Goal: Book appointment/travel/reservation

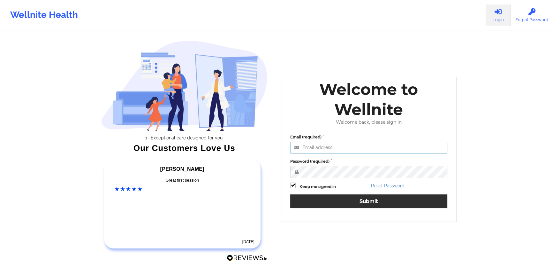
type input "[PERSON_NAME][EMAIL_ADDRESS][PERSON_NAME][DOMAIN_NAME]"
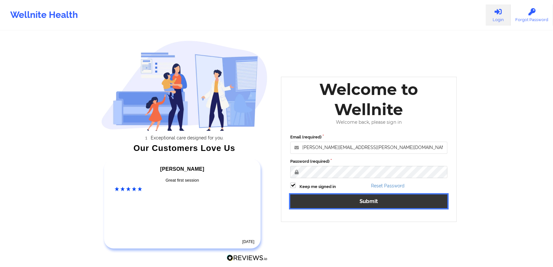
click at [360, 205] on button "Submit" at bounding box center [368, 201] width 157 height 14
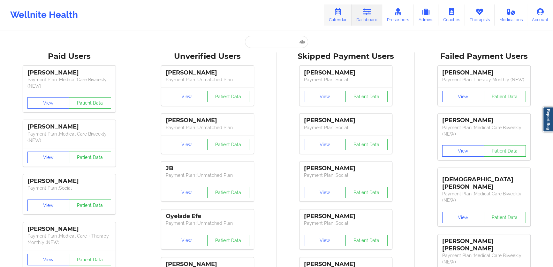
click at [334, 16] on link "Calendar" at bounding box center [337, 14] width 27 height 21
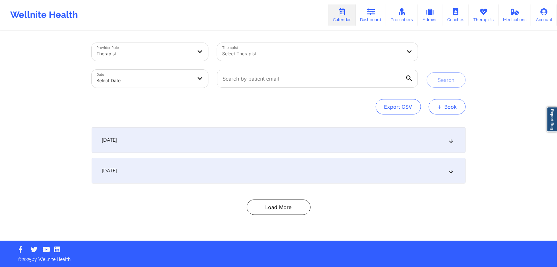
click at [442, 105] on span "+" at bounding box center [440, 107] width 5 height 4
click at [436, 121] on div "Therapy Session Doctor Consultation" at bounding box center [437, 132] width 58 height 29
click at [436, 124] on button "Therapy Session" at bounding box center [436, 127] width 49 height 11
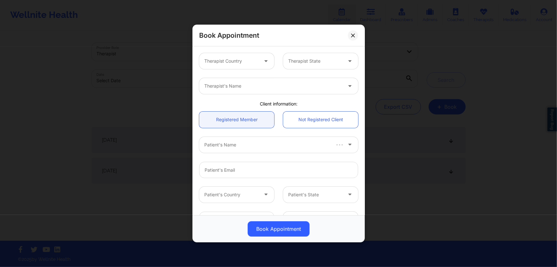
click at [230, 58] on div at bounding box center [231, 61] width 54 height 8
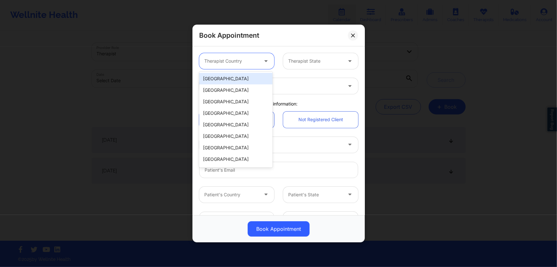
click at [235, 76] on div "[GEOGRAPHIC_DATA]" at bounding box center [235, 78] width 73 height 11
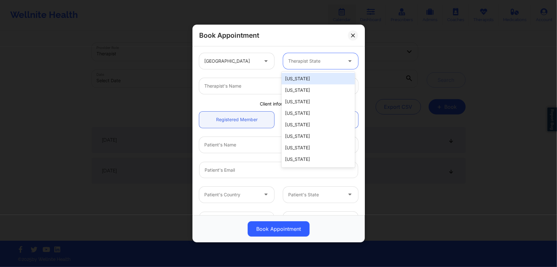
click at [312, 62] on div at bounding box center [315, 61] width 54 height 8
type input "v"
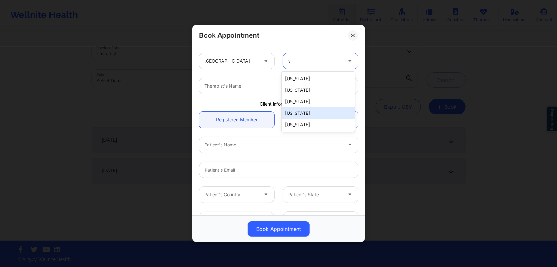
click at [300, 109] on div "[US_STATE]" at bounding box center [318, 112] width 73 height 11
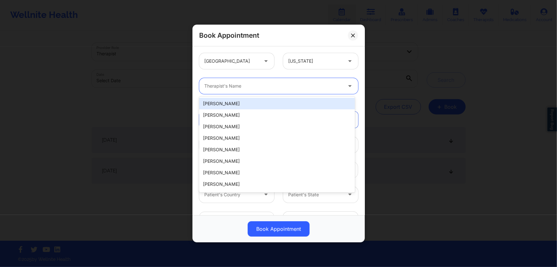
click at [298, 89] on div at bounding box center [273, 86] width 138 height 8
click at [314, 63] on div at bounding box center [315, 61] width 54 height 8
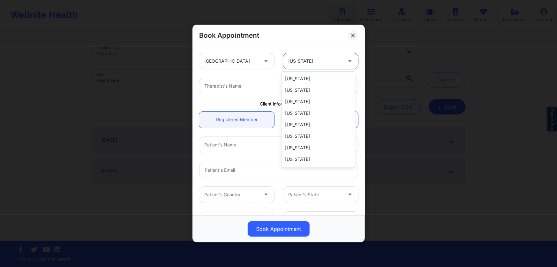
type input "f"
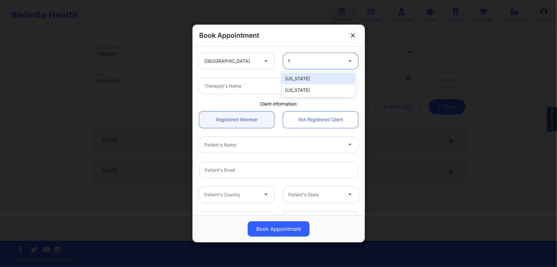
drag, startPoint x: 310, startPoint y: 83, endPoint x: 309, endPoint y: 87, distance: 3.9
click at [310, 86] on div "[US_STATE] [US_STATE]" at bounding box center [318, 85] width 73 height 26
click at [309, 87] on div "[US_STATE]" at bounding box center [318, 89] width 73 height 11
click at [309, 87] on div at bounding box center [273, 86] width 138 height 8
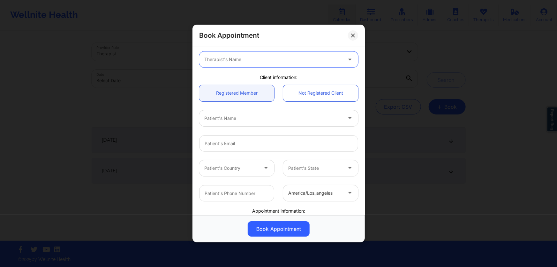
scroll to position [29, 0]
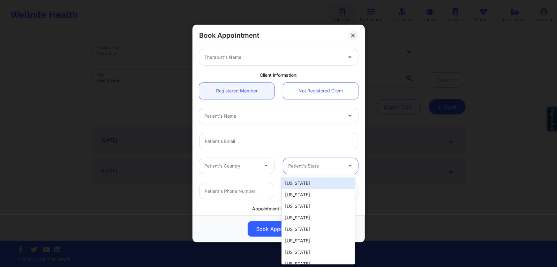
click at [313, 163] on div at bounding box center [315, 166] width 54 height 8
click at [315, 163] on div at bounding box center [315, 166] width 54 height 8
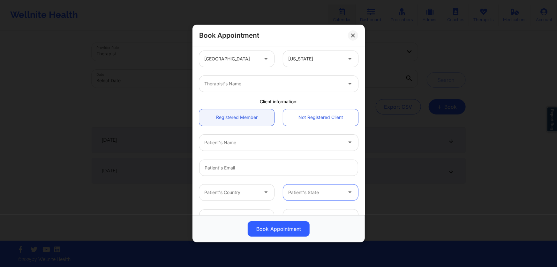
scroll to position [0, 0]
click at [287, 86] on div at bounding box center [273, 86] width 138 height 8
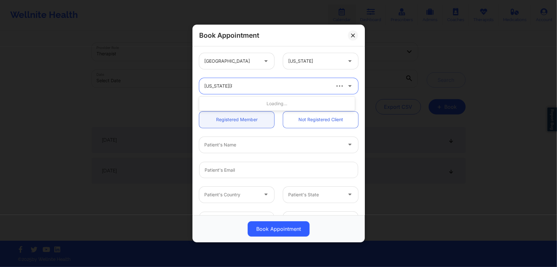
type input "[US_STATE][PERSON_NAME]"
click at [270, 105] on div "[US_STATE][PERSON_NAME]" at bounding box center [277, 103] width 156 height 11
click at [277, 150] on div "Patient's Name" at bounding box center [271, 145] width 144 height 16
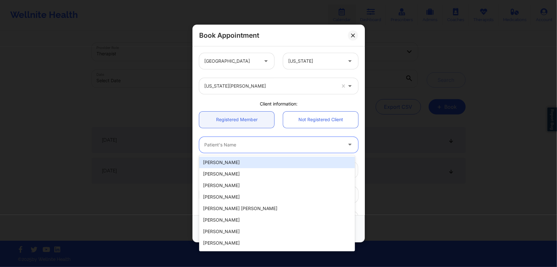
click at [281, 147] on div at bounding box center [273, 145] width 138 height 8
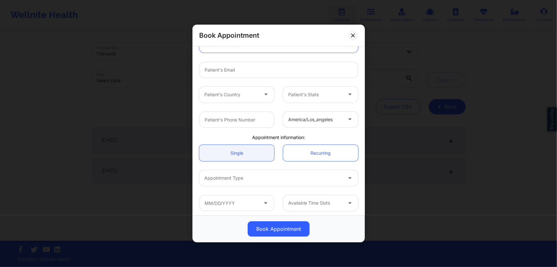
scroll to position [102, 0]
click at [325, 202] on div at bounding box center [315, 201] width 54 height 8
click at [326, 201] on div at bounding box center [315, 201] width 54 height 8
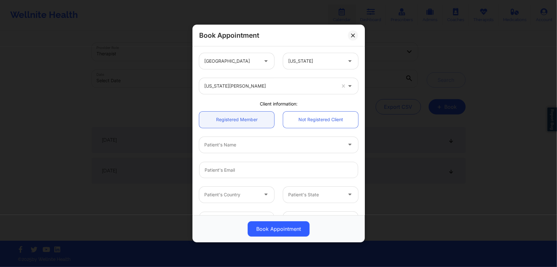
scroll to position [0, 0]
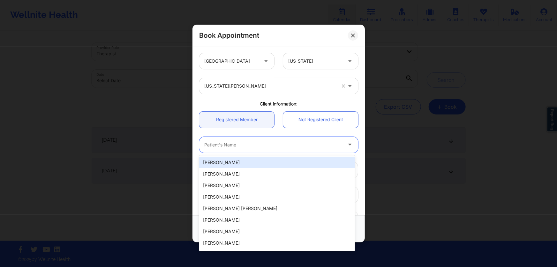
click at [248, 146] on div at bounding box center [273, 145] width 138 height 8
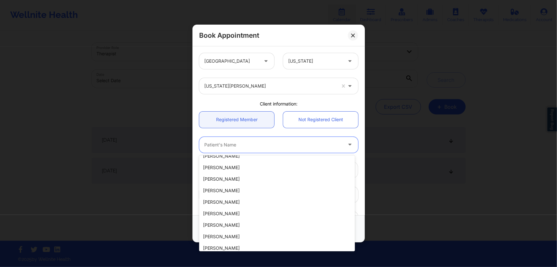
scroll to position [137, 0]
click at [314, 118] on link "Not Registered Client" at bounding box center [320, 119] width 75 height 16
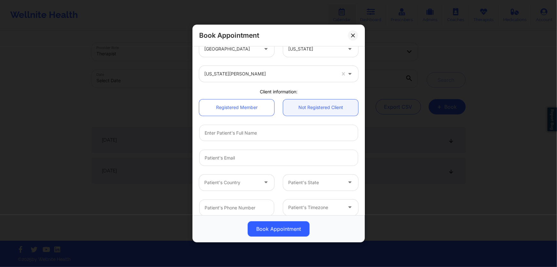
scroll to position [29, 0]
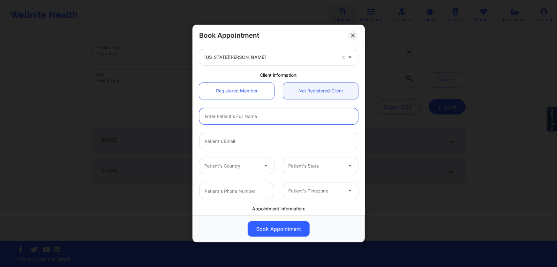
click at [257, 119] on input "text" at bounding box center [278, 116] width 159 height 16
click at [268, 117] on input "text" at bounding box center [278, 116] width 159 height 16
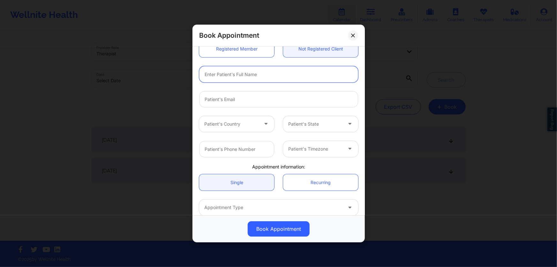
scroll to position [15, 0]
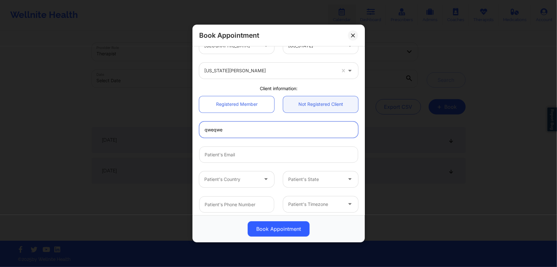
type input "qweqwe"
click at [284, 155] on input "email" at bounding box center [278, 154] width 159 height 16
type input "qweqwe"
click at [243, 172] on div "Patient's Country" at bounding box center [229, 179] width 60 height 16
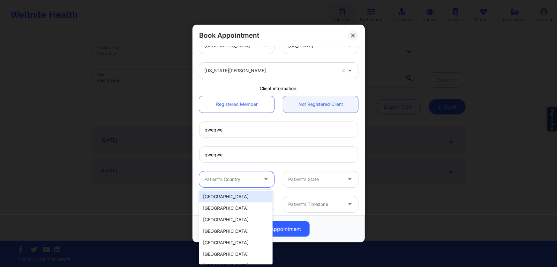
click at [236, 196] on div "[GEOGRAPHIC_DATA]" at bounding box center [235, 196] width 73 height 11
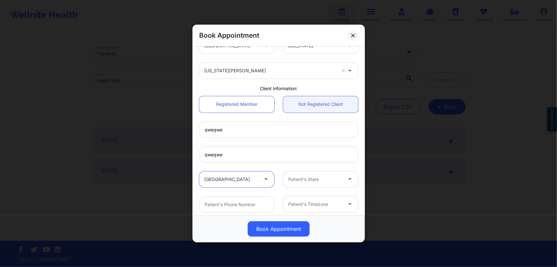
click at [297, 179] on div at bounding box center [315, 179] width 54 height 8
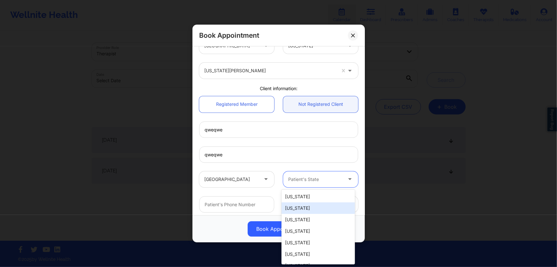
type input "f"
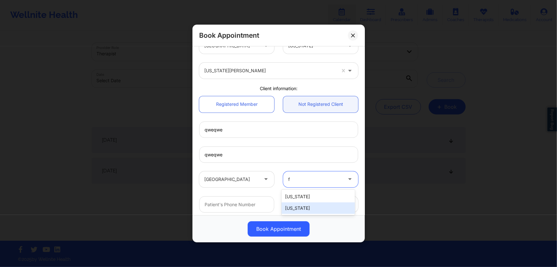
click at [301, 204] on div "[US_STATE]" at bounding box center [318, 207] width 73 height 11
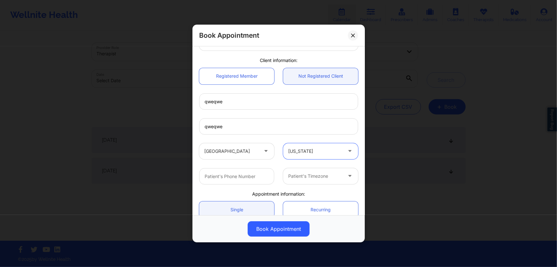
scroll to position [44, 0]
click at [255, 169] on input "text" at bounding box center [236, 175] width 75 height 16
type input "[PHONE_NUMBER]"
click at [320, 175] on div at bounding box center [315, 175] width 54 height 8
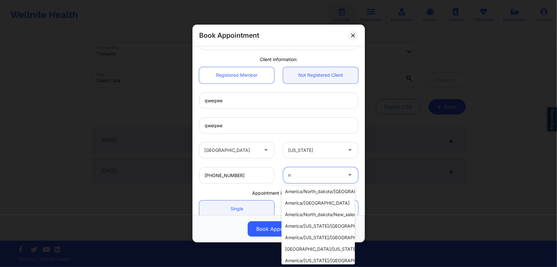
scroll to position [58, 0]
type input "new"
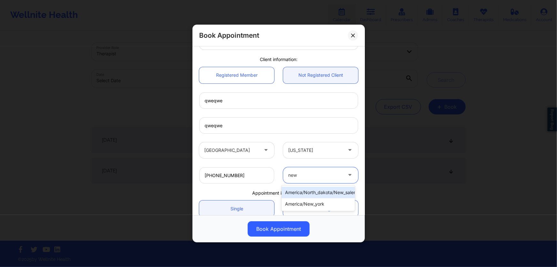
scroll to position [0, 0]
click at [321, 206] on div "america/new_york" at bounding box center [318, 203] width 73 height 11
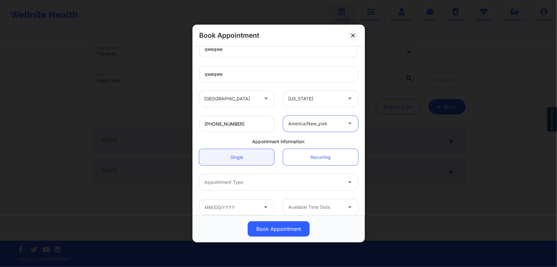
scroll to position [102, 0]
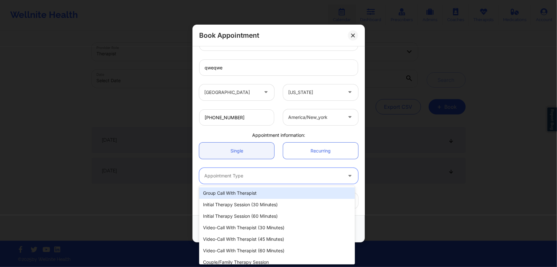
click at [256, 178] on div at bounding box center [273, 176] width 138 height 8
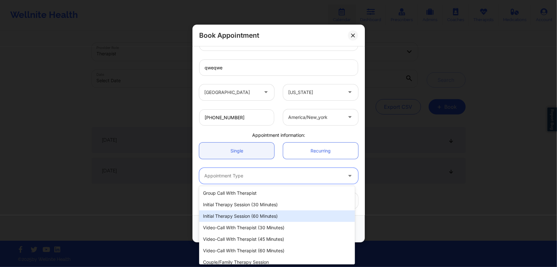
drag, startPoint x: 256, startPoint y: 208, endPoint x: 256, endPoint y: 214, distance: 6.4
click at [256, 214] on div "Group Call with Therapist Initial Therapy Session (30 minutes) Initial Therapy …" at bounding box center [277, 225] width 156 height 78
click at [256, 214] on div "Initial Therapy Session (60 minutes)" at bounding box center [277, 215] width 156 height 11
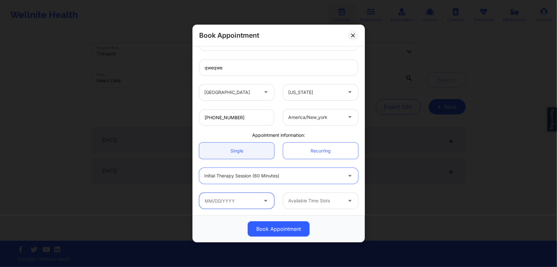
click at [249, 200] on input "text" at bounding box center [236, 201] width 75 height 16
click at [247, 204] on input "text" at bounding box center [236, 201] width 75 height 16
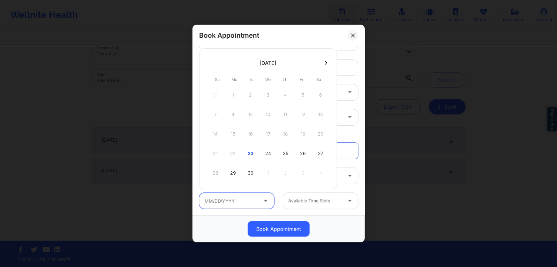
click at [247, 205] on input "text" at bounding box center [236, 201] width 75 height 16
drag, startPoint x: 250, startPoint y: 159, endPoint x: 264, endPoint y: 155, distance: 14.5
click at [259, 156] on div "21 22 23 24 25 26 27" at bounding box center [268, 153] width 121 height 18
click at [270, 153] on div "24" at bounding box center [268, 153] width 16 height 18
type input "[DATE]"
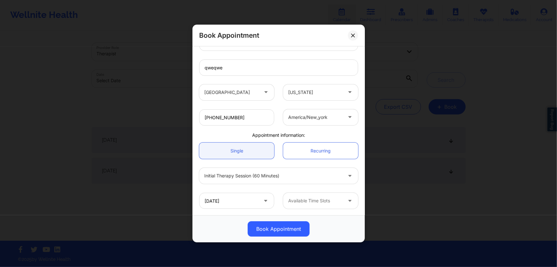
click at [306, 209] on div "[DATE] Available Time Slots" at bounding box center [279, 200] width 168 height 25
click at [312, 201] on div at bounding box center [315, 201] width 54 height 8
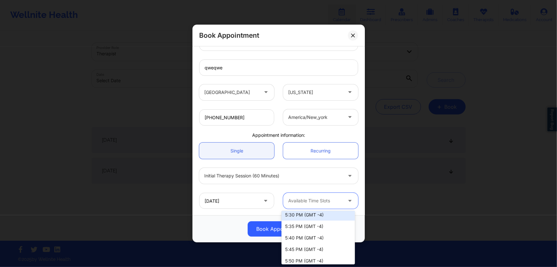
scroll to position [523, 0]
click at [320, 190] on div "[DATE] 58 results available. Use Up and Down to choose options, press Enter to …" at bounding box center [279, 200] width 168 height 25
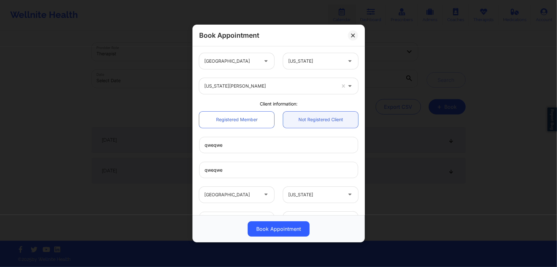
scroll to position [0, 0]
click at [352, 37] on button at bounding box center [353, 35] width 10 height 10
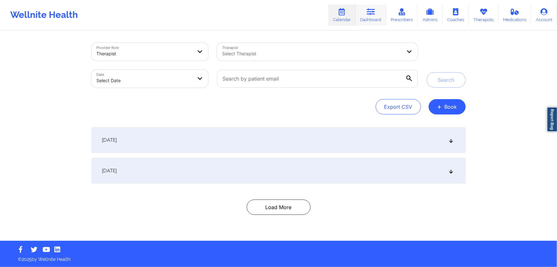
drag, startPoint x: 373, startPoint y: 17, endPoint x: 358, endPoint y: 17, distance: 14.7
click at [373, 17] on link "Dashboard" at bounding box center [371, 14] width 31 height 21
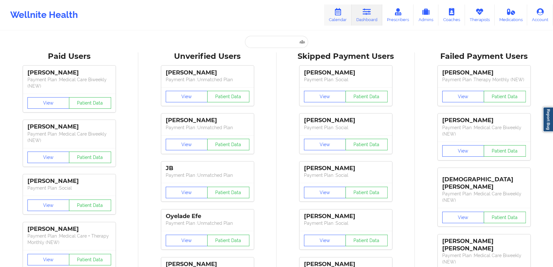
click at [344, 15] on link "Calendar" at bounding box center [337, 14] width 27 height 21
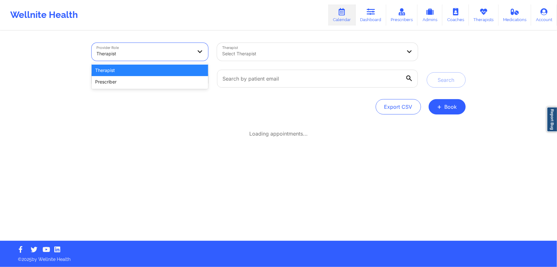
drag, startPoint x: 180, startPoint y: 57, endPoint x: 186, endPoint y: 58, distance: 5.5
click at [180, 57] on div at bounding box center [145, 54] width 96 height 8
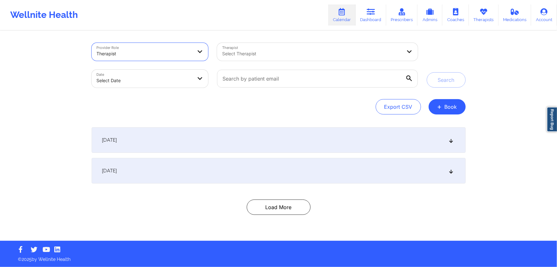
click at [193, 52] on div "Therapist" at bounding box center [143, 52] width 102 height 18
drag, startPoint x: 405, startPoint y: 102, endPoint x: 462, endPoint y: 100, distance: 57.2
click at [462, 100] on div "Export CSV + Book" at bounding box center [279, 106] width 374 height 15
click at [454, 105] on button "+ Book" at bounding box center [447, 106] width 37 height 15
click at [439, 126] on button "Therapy Session" at bounding box center [436, 127] width 49 height 11
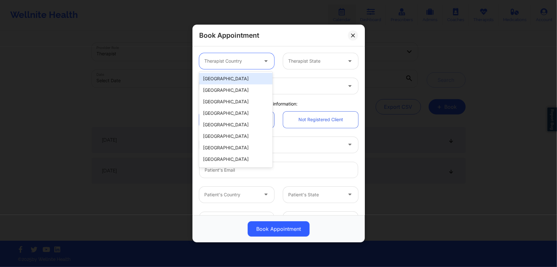
click at [259, 62] on div at bounding box center [266, 61] width 15 height 16
click at [245, 77] on div "[GEOGRAPHIC_DATA]" at bounding box center [235, 78] width 73 height 11
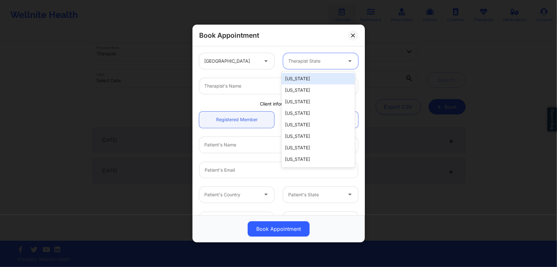
click at [296, 64] on div at bounding box center [315, 61] width 54 height 8
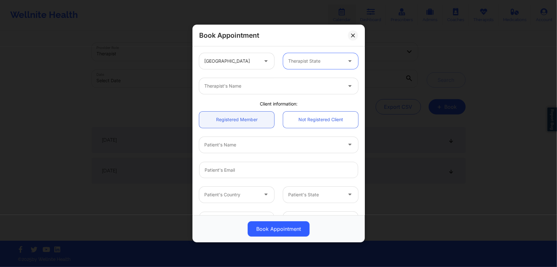
click at [296, 64] on div at bounding box center [315, 61] width 54 height 8
click at [298, 63] on div at bounding box center [315, 61] width 54 height 8
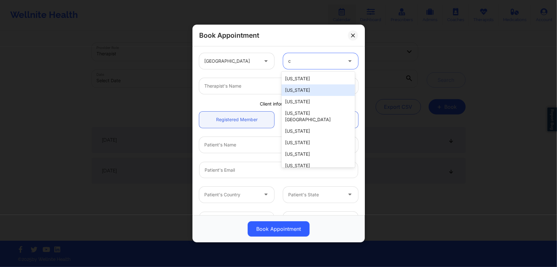
type input "ct"
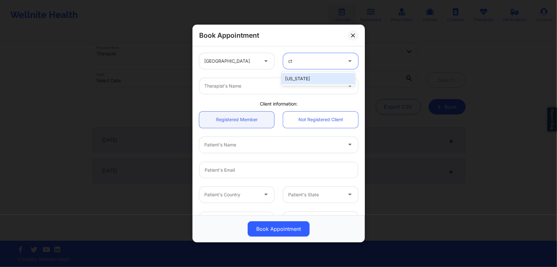
click at [308, 77] on div "[US_STATE]" at bounding box center [318, 78] width 73 height 11
click at [291, 86] on div at bounding box center [273, 86] width 138 height 8
click at [263, 92] on div "Therapist's Name" at bounding box center [271, 86] width 144 height 16
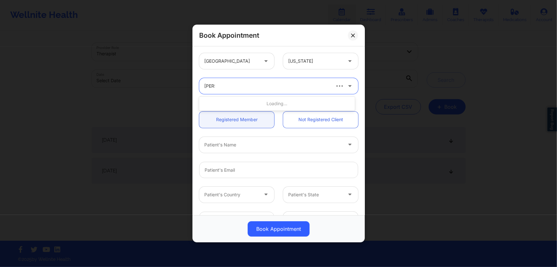
type input "[PERSON_NAME]"
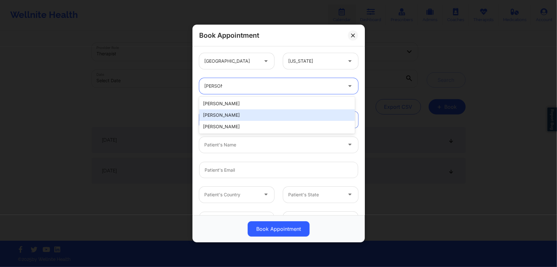
click at [241, 127] on div "[PERSON_NAME]" at bounding box center [277, 126] width 156 height 11
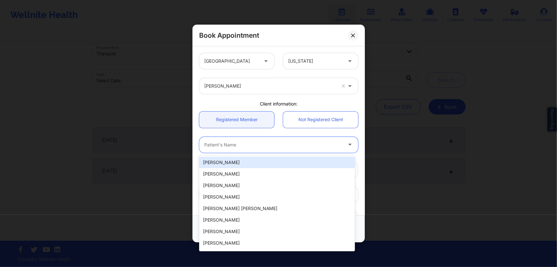
click at [269, 149] on div "Patient's Name" at bounding box center [271, 145] width 144 height 16
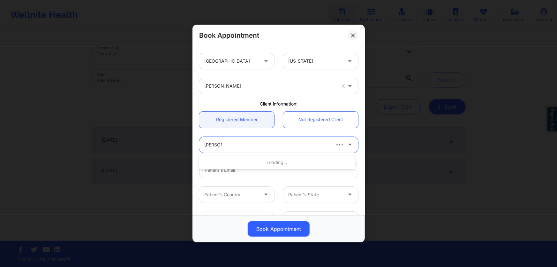
type input "[PERSON_NAME]"
click at [238, 147] on div at bounding box center [273, 145] width 138 height 8
type input "hope"
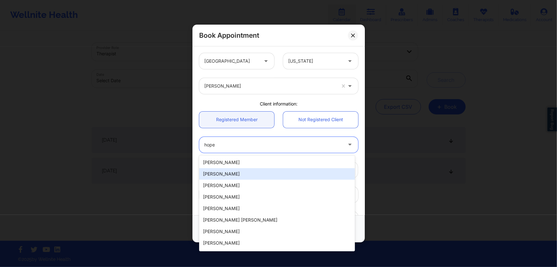
click at [231, 161] on div "[PERSON_NAME]" at bounding box center [277, 162] width 156 height 11
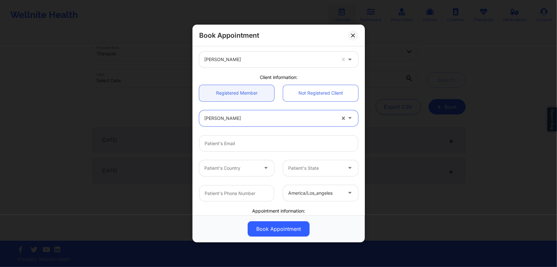
scroll to position [29, 0]
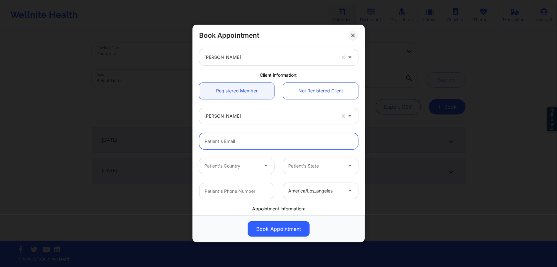
click at [259, 138] on input "email" at bounding box center [278, 141] width 159 height 16
paste input "[EMAIL_ADDRESS][DOMAIN_NAME]"
type input "[EMAIL_ADDRESS][DOMAIN_NAME]"
click at [250, 168] on div at bounding box center [231, 166] width 54 height 8
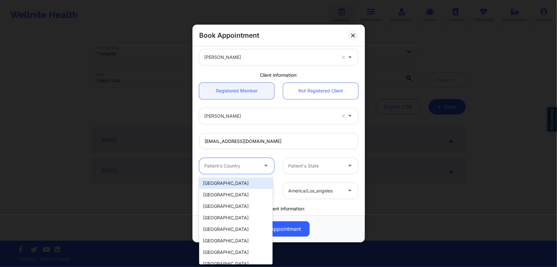
click at [242, 178] on div "[GEOGRAPHIC_DATA]" at bounding box center [235, 182] width 73 height 11
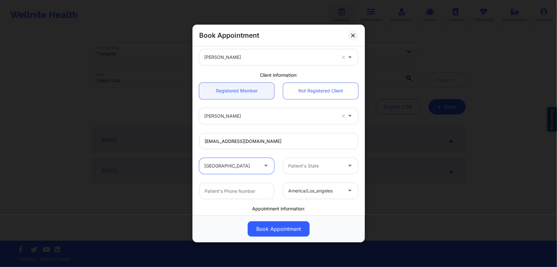
click at [308, 166] on div at bounding box center [315, 166] width 54 height 8
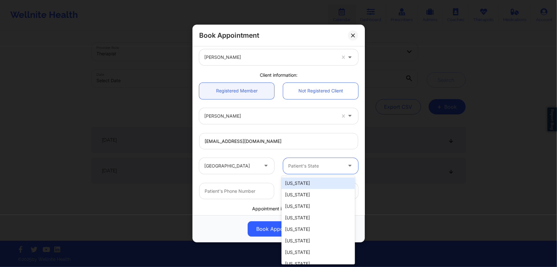
type input "c"
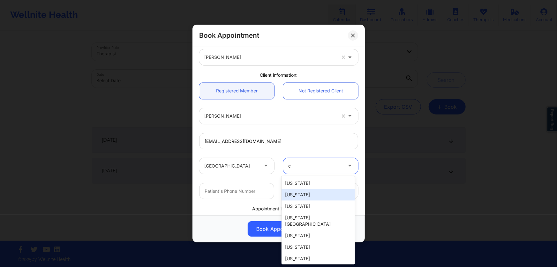
drag, startPoint x: 312, startPoint y: 185, endPoint x: 310, endPoint y: 204, distance: 19.7
click at [310, 204] on div "[US_STATE] [US_STATE] [US_STATE] [US_STATE] [GEOGRAPHIC_DATA] [US_STATE] [US_ST…" at bounding box center [318, 220] width 73 height 88
click at [310, 204] on div "[US_STATE]" at bounding box center [318, 205] width 73 height 11
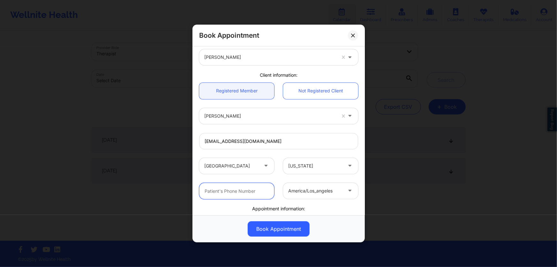
click at [237, 192] on input "text" at bounding box center [236, 191] width 75 height 16
paste input "[PHONE_NUMBER]"
type input "[PHONE_NUMBER]"
click at [319, 188] on div at bounding box center [315, 191] width 54 height 8
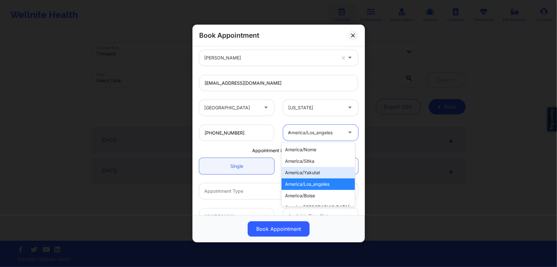
scroll to position [0, 0]
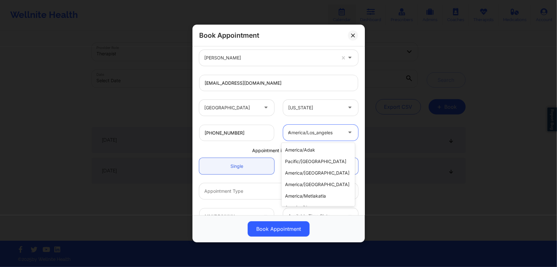
type input "new"
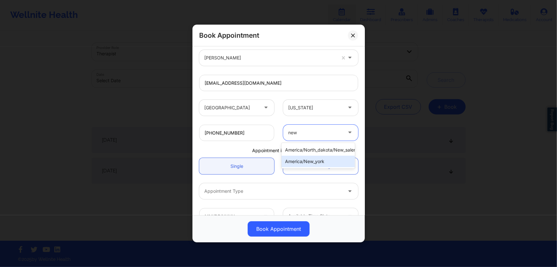
click at [316, 159] on div "america/new_york" at bounding box center [318, 161] width 73 height 11
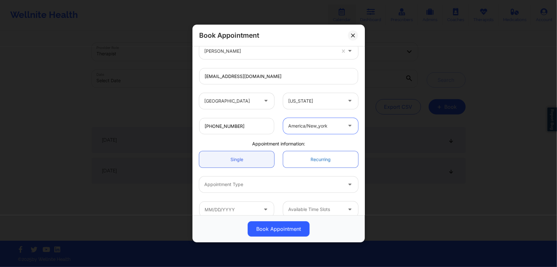
scroll to position [102, 0]
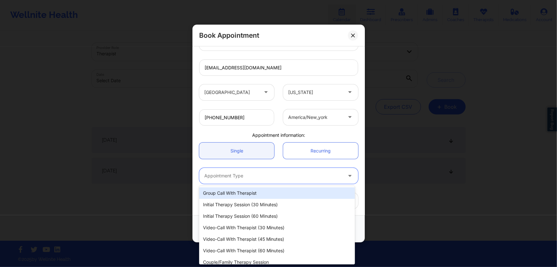
click at [302, 172] on div at bounding box center [273, 176] width 138 height 8
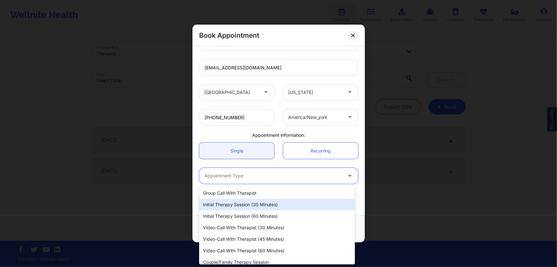
click at [268, 205] on div "Initial Therapy Session (30 minutes)" at bounding box center [277, 204] width 156 height 11
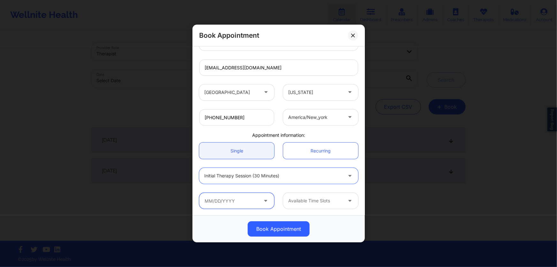
click at [253, 197] on input "text" at bounding box center [236, 201] width 75 height 16
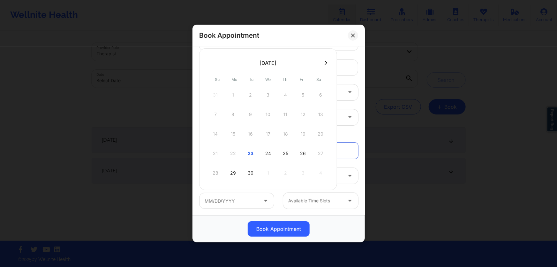
click at [249, 153] on div "23" at bounding box center [251, 153] width 16 height 18
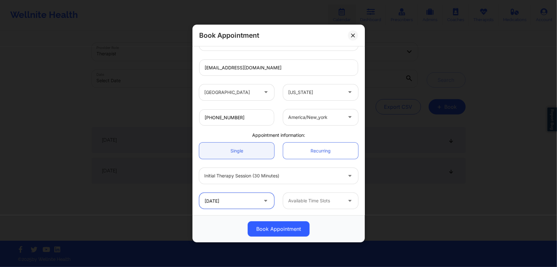
click at [258, 201] on input "[DATE]" at bounding box center [236, 201] width 75 height 16
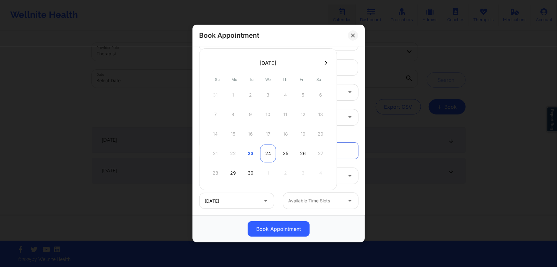
click at [267, 152] on div "24" at bounding box center [268, 153] width 16 height 18
type input "[DATE]"
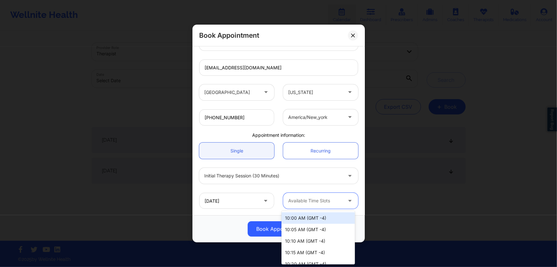
click at [318, 199] on div at bounding box center [315, 201] width 54 height 8
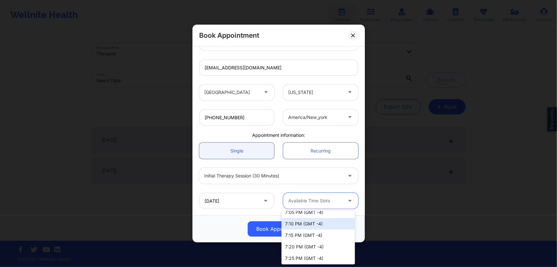
scroll to position [438, 0]
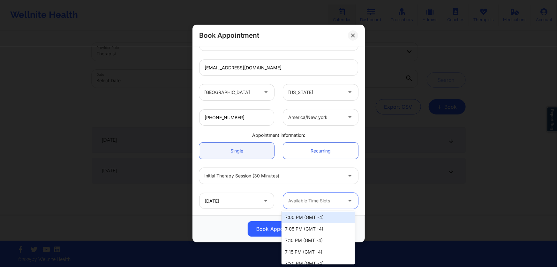
click at [310, 220] on div "7:00 PM (GMT -4)" at bounding box center [318, 216] width 73 height 11
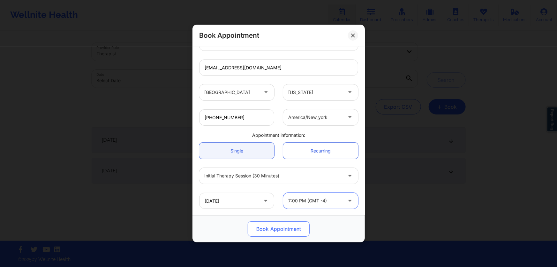
click at [281, 228] on button "Book Appointment" at bounding box center [279, 228] width 62 height 15
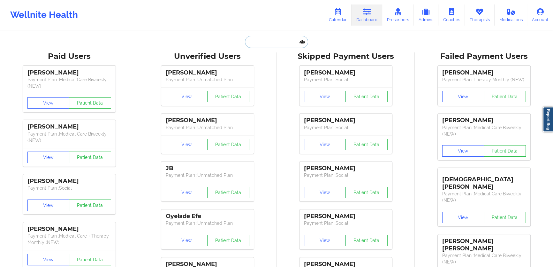
click at [265, 47] on input "text" at bounding box center [276, 42] width 63 height 12
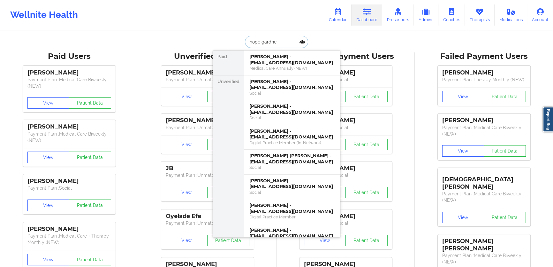
type input "hope gardner"
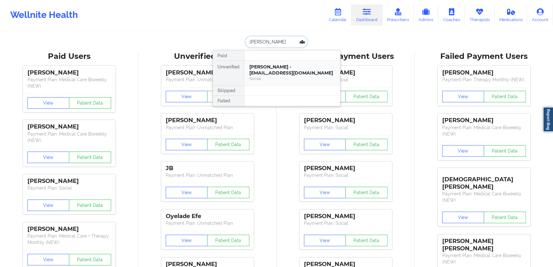
click at [291, 74] on div "[PERSON_NAME] - [EMAIL_ADDRESS][DOMAIN_NAME]" at bounding box center [292, 70] width 86 height 12
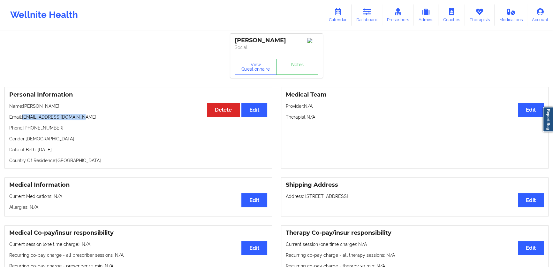
drag, startPoint x: 108, startPoint y: 120, endPoint x: 23, endPoint y: 118, distance: 85.0
click at [23, 118] on p "Email: gardnerhope049@gmail.com" at bounding box center [138, 117] width 258 height 6
copy p "[EMAIL_ADDRESS][DOMAIN_NAME]"
drag, startPoint x: 33, startPoint y: 129, endPoint x: 25, endPoint y: 128, distance: 8.0
click at [25, 128] on p "Phone: +12035858317" at bounding box center [138, 128] width 258 height 6
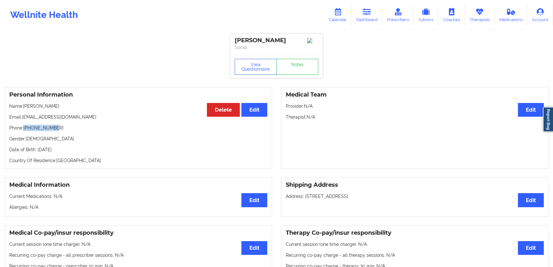
copy p "[PHONE_NUMBER]"
